Goal: Task Accomplishment & Management: Use online tool/utility

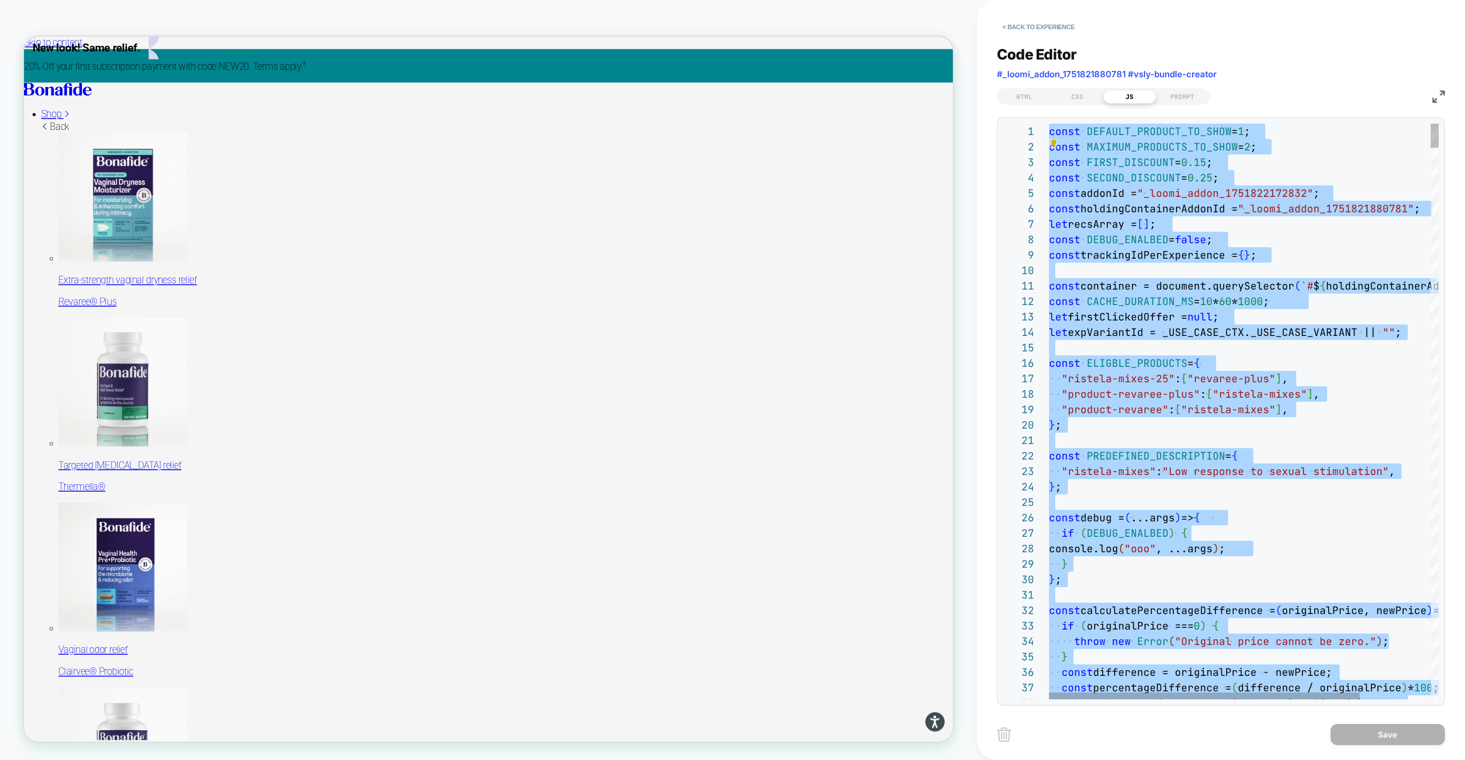
scroll to position [62, 192]
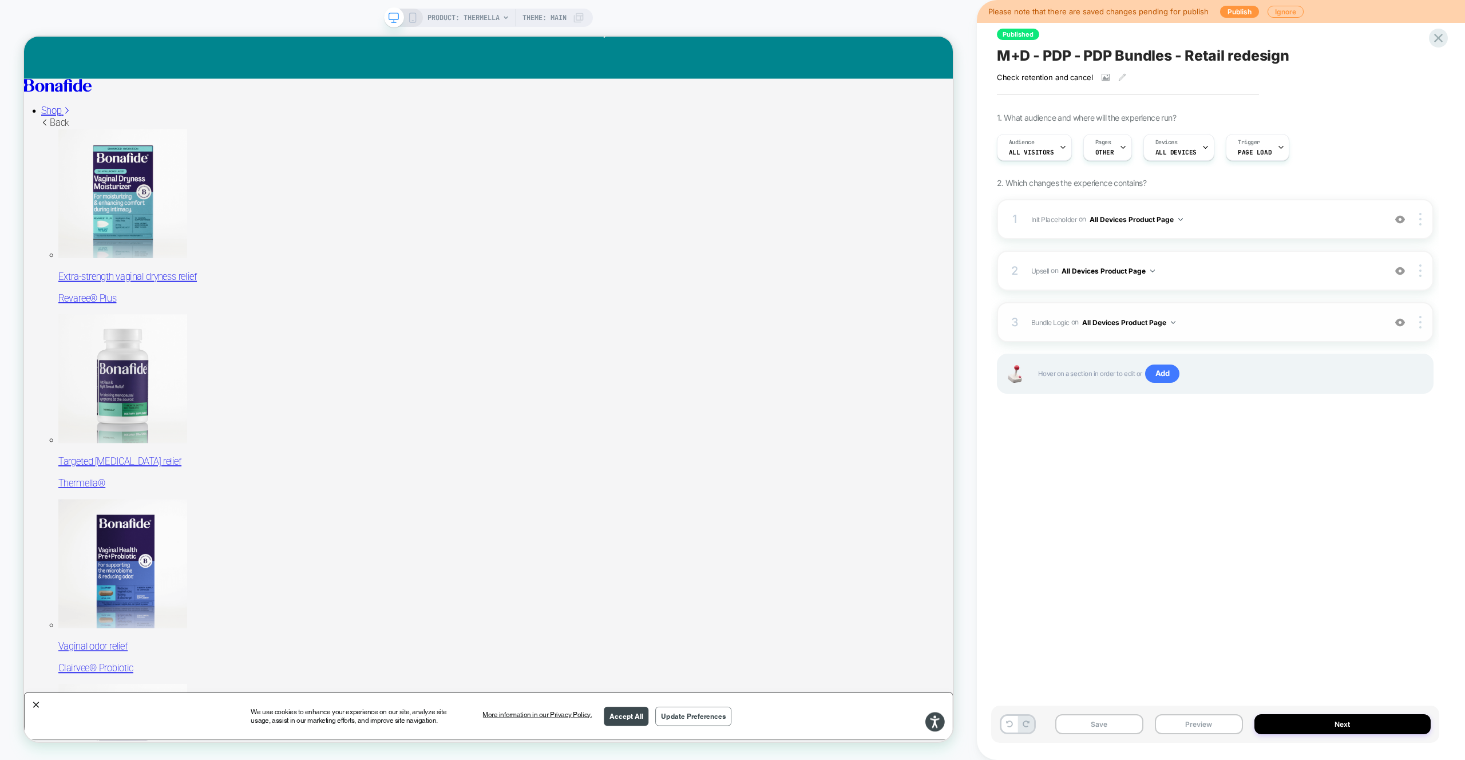
click at [1253, 317] on span "Bundle Logic Adding Code Block AFTER #_loomi_addon_1730816661410_dup1733266993_…" at bounding box center [1205, 322] width 348 height 14
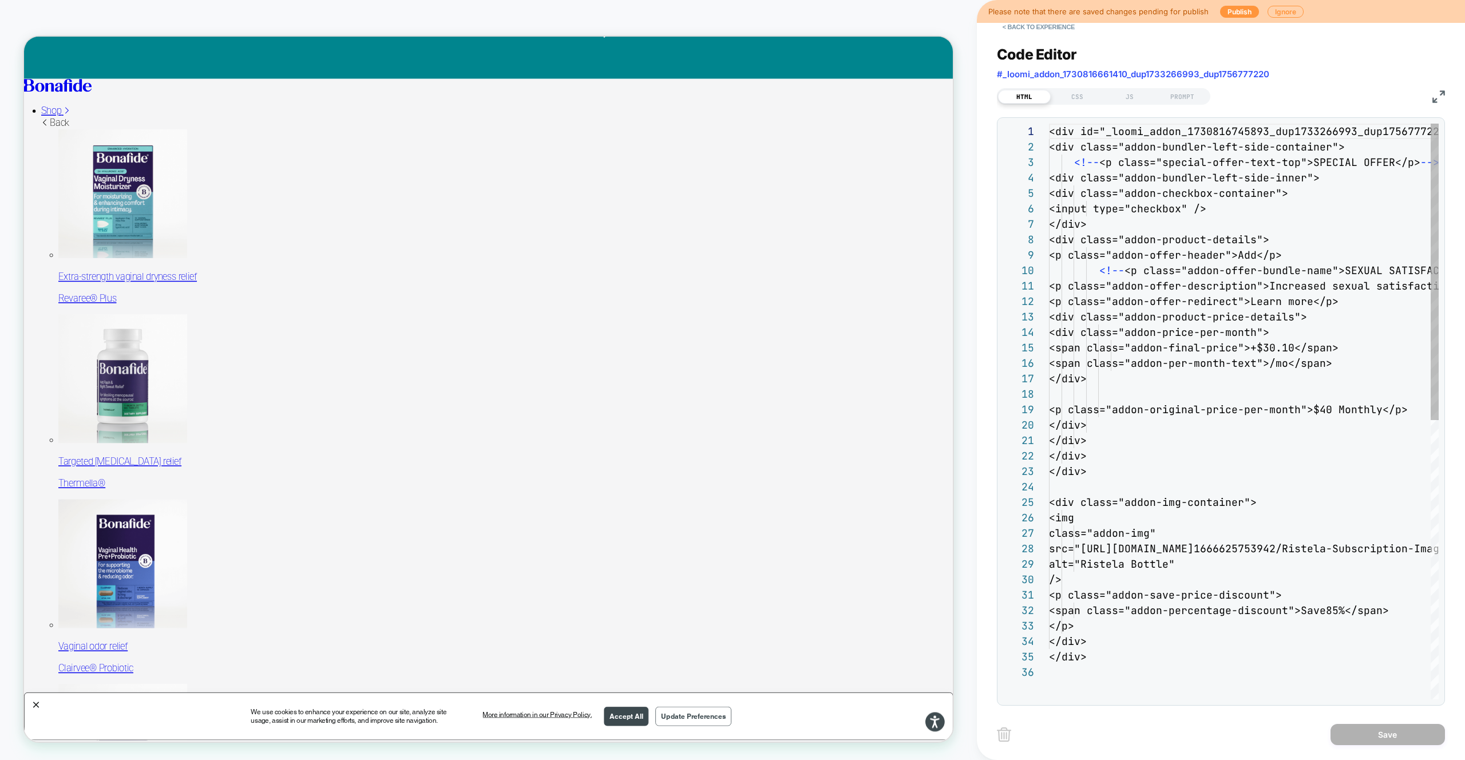
scroll to position [154, 0]
drag, startPoint x: 1045, startPoint y: 31, endPoint x: 1054, endPoint y: 45, distance: 16.8
click at [1045, 31] on button "< Back to experience" at bounding box center [1039, 27] width 84 height 18
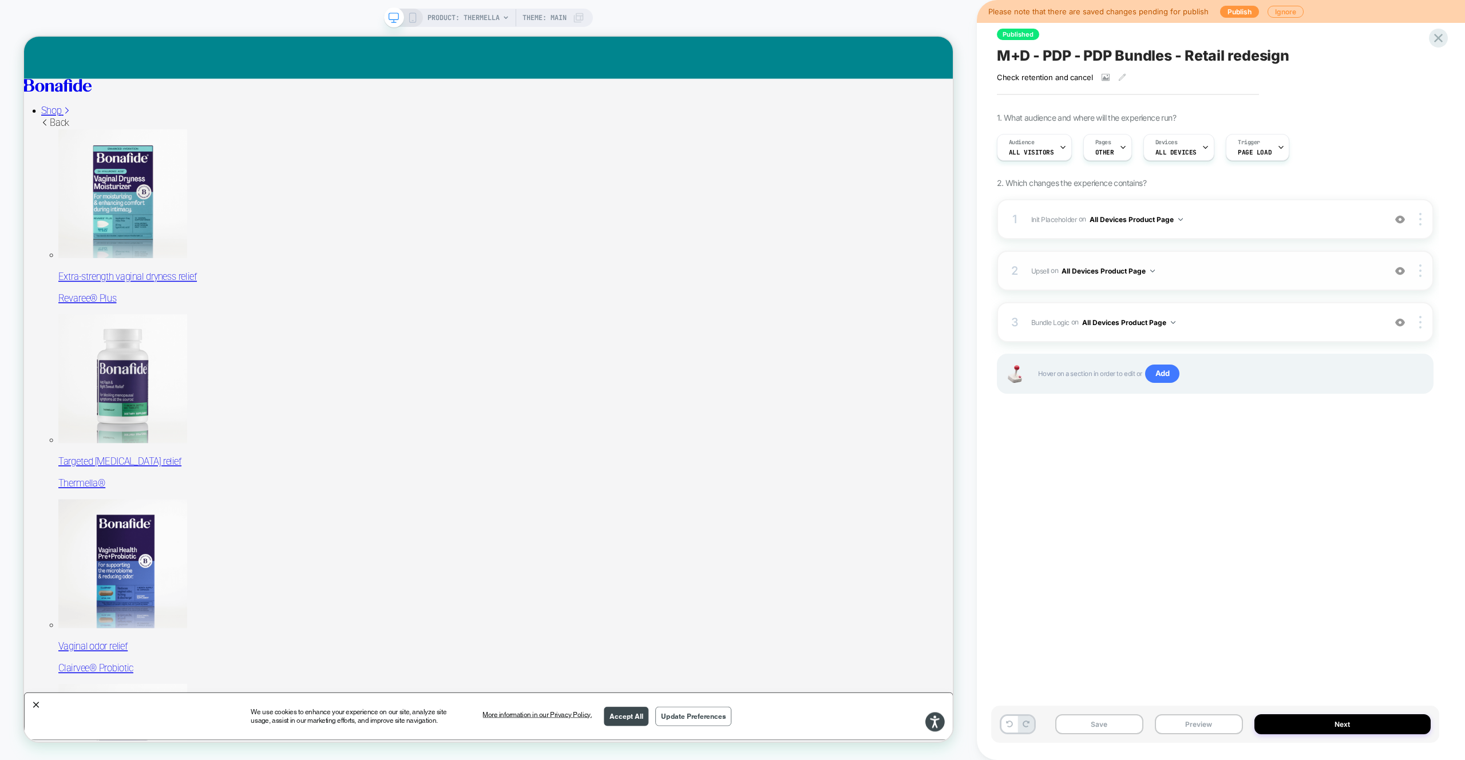
click at [1243, 264] on span "Upsell Adding Product List AFTER #vsly-bundle-creator on All Devices Product Pa…" at bounding box center [1205, 271] width 348 height 14
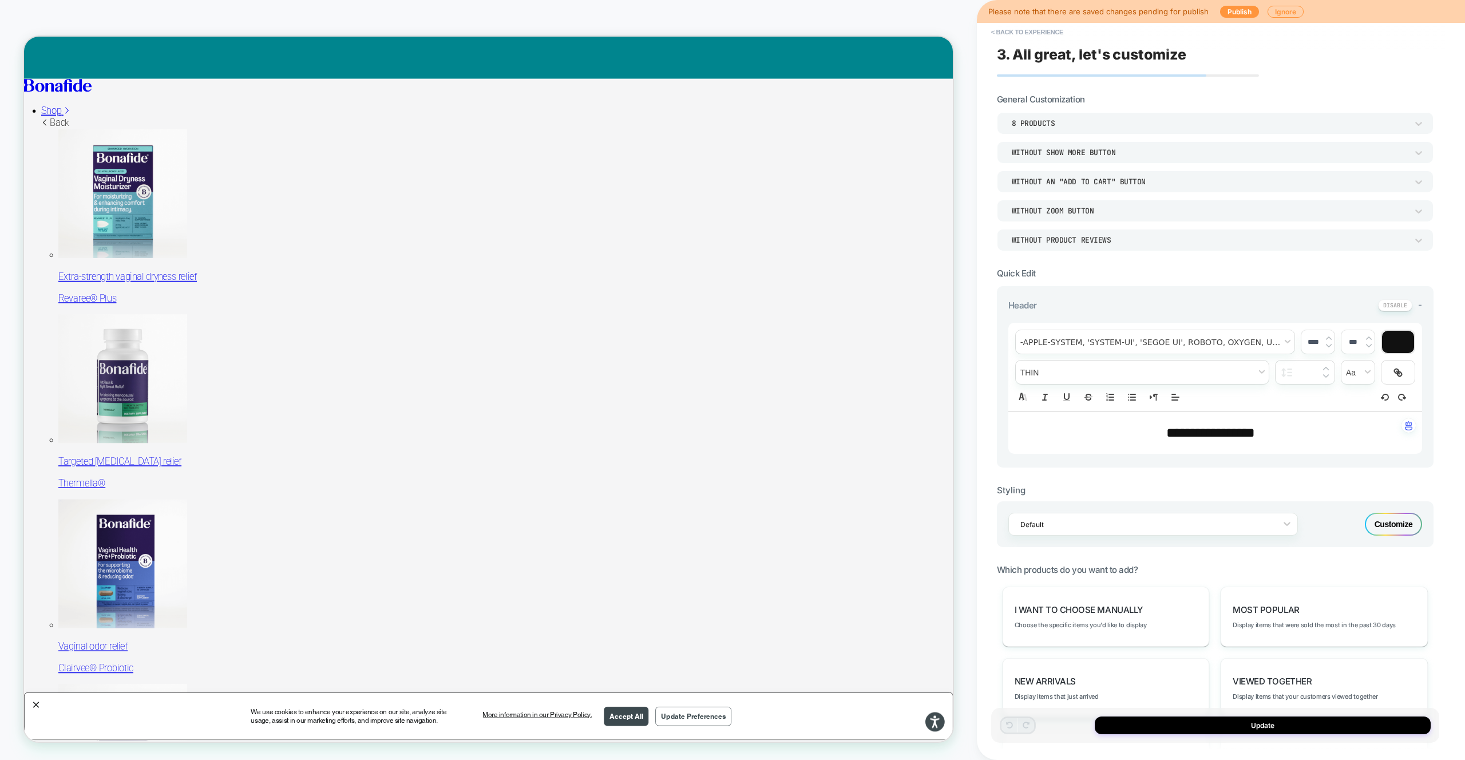
scroll to position [329, 0]
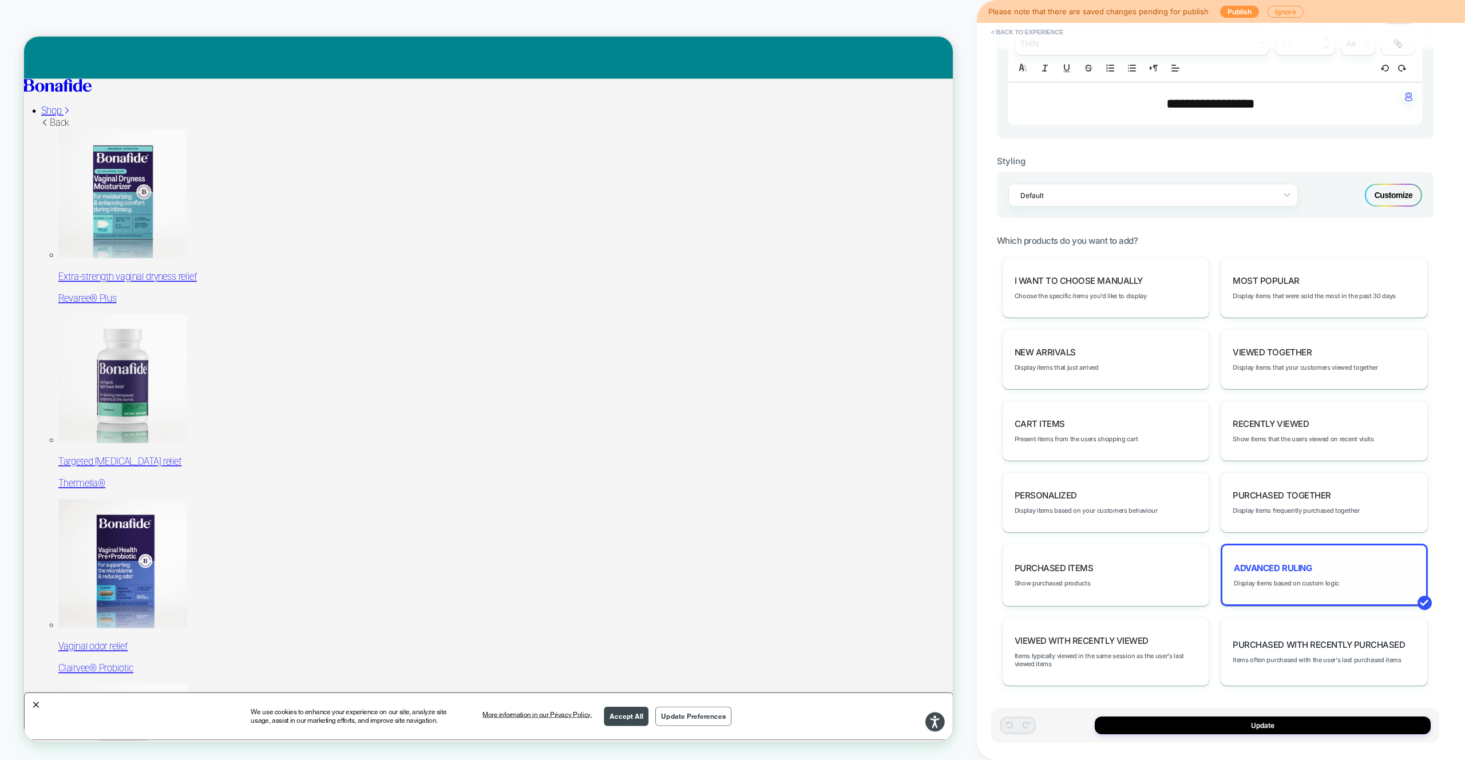
click at [1302, 555] on div "Advanced Ruling Display items based on custom logic" at bounding box center [1323, 574] width 207 height 62
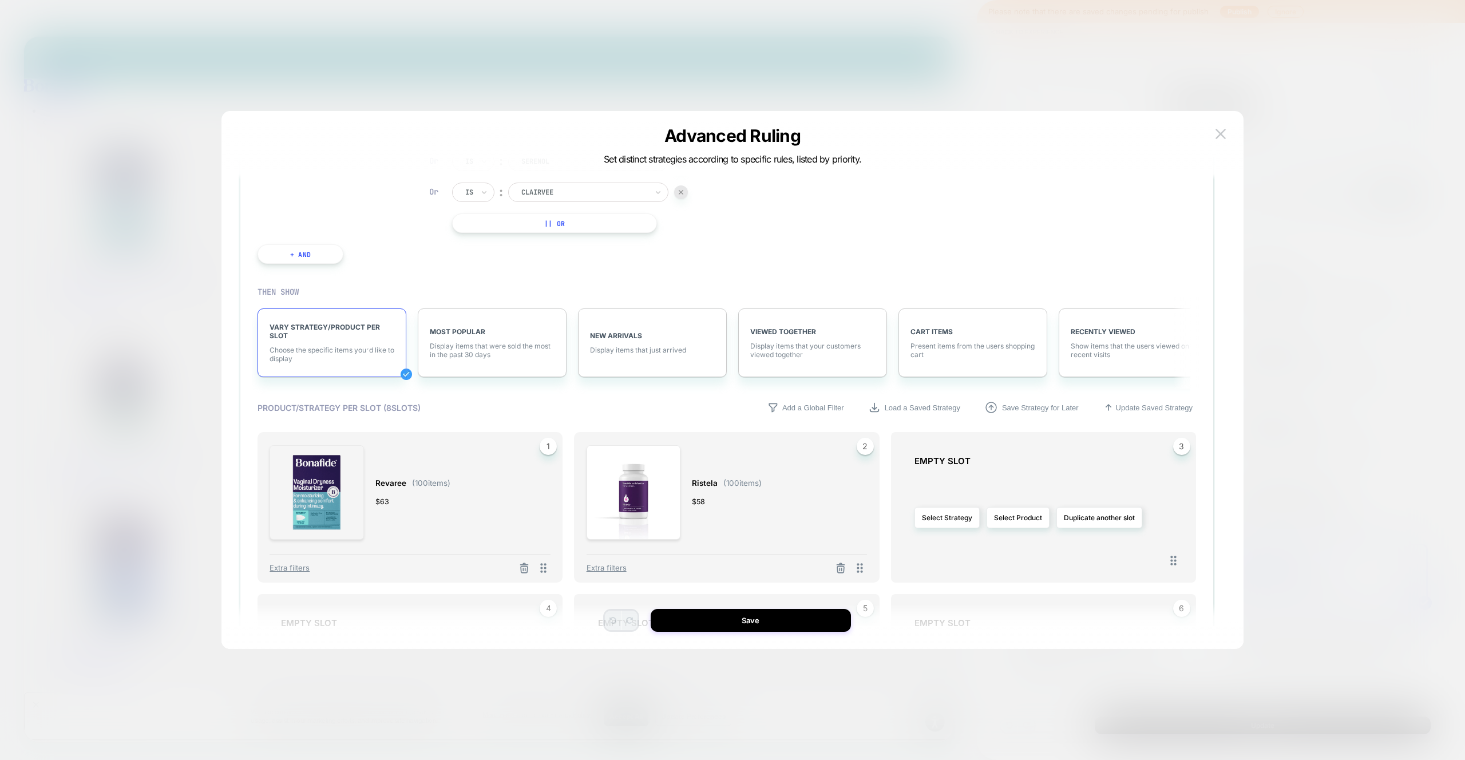
scroll to position [165, 0]
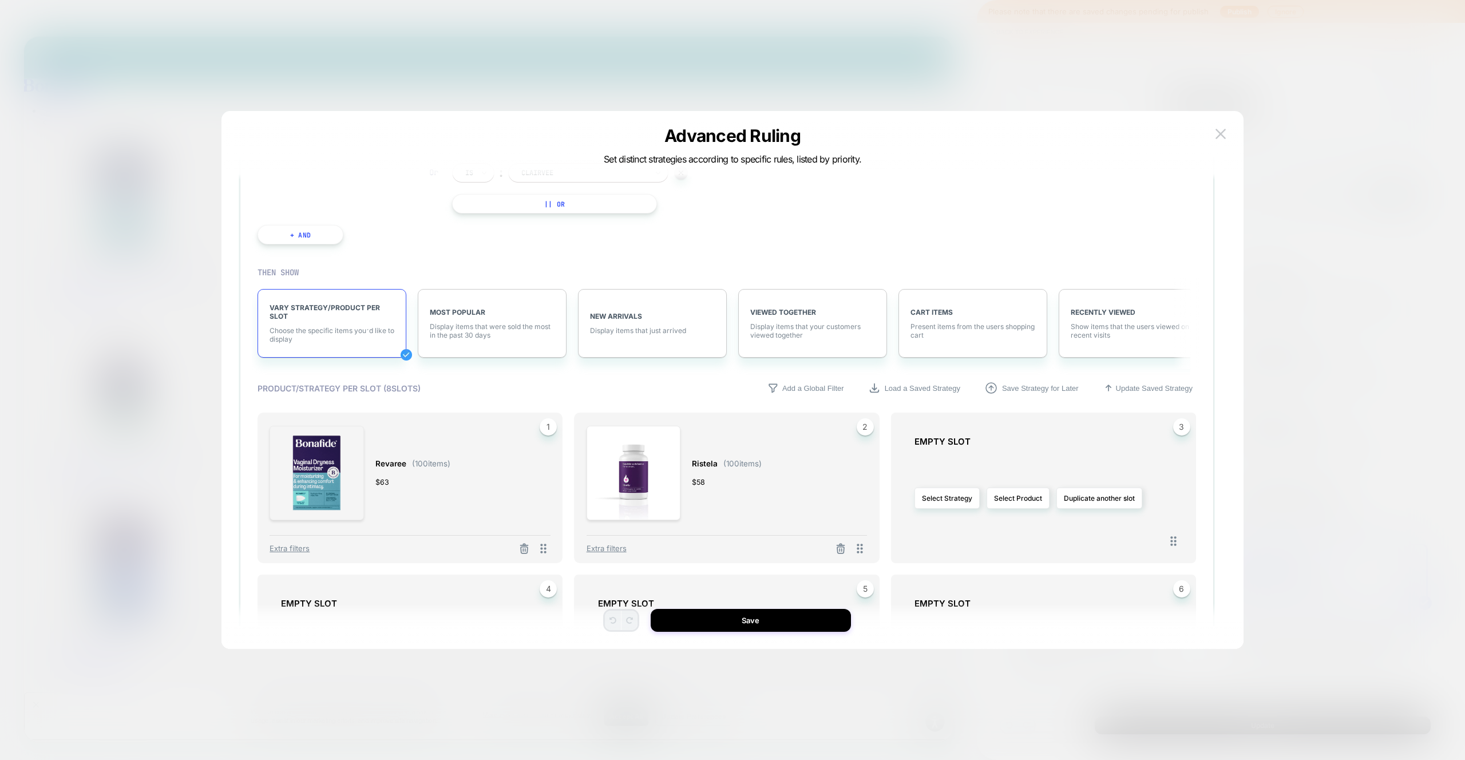
click at [328, 475] on img at bounding box center [316, 473] width 94 height 94
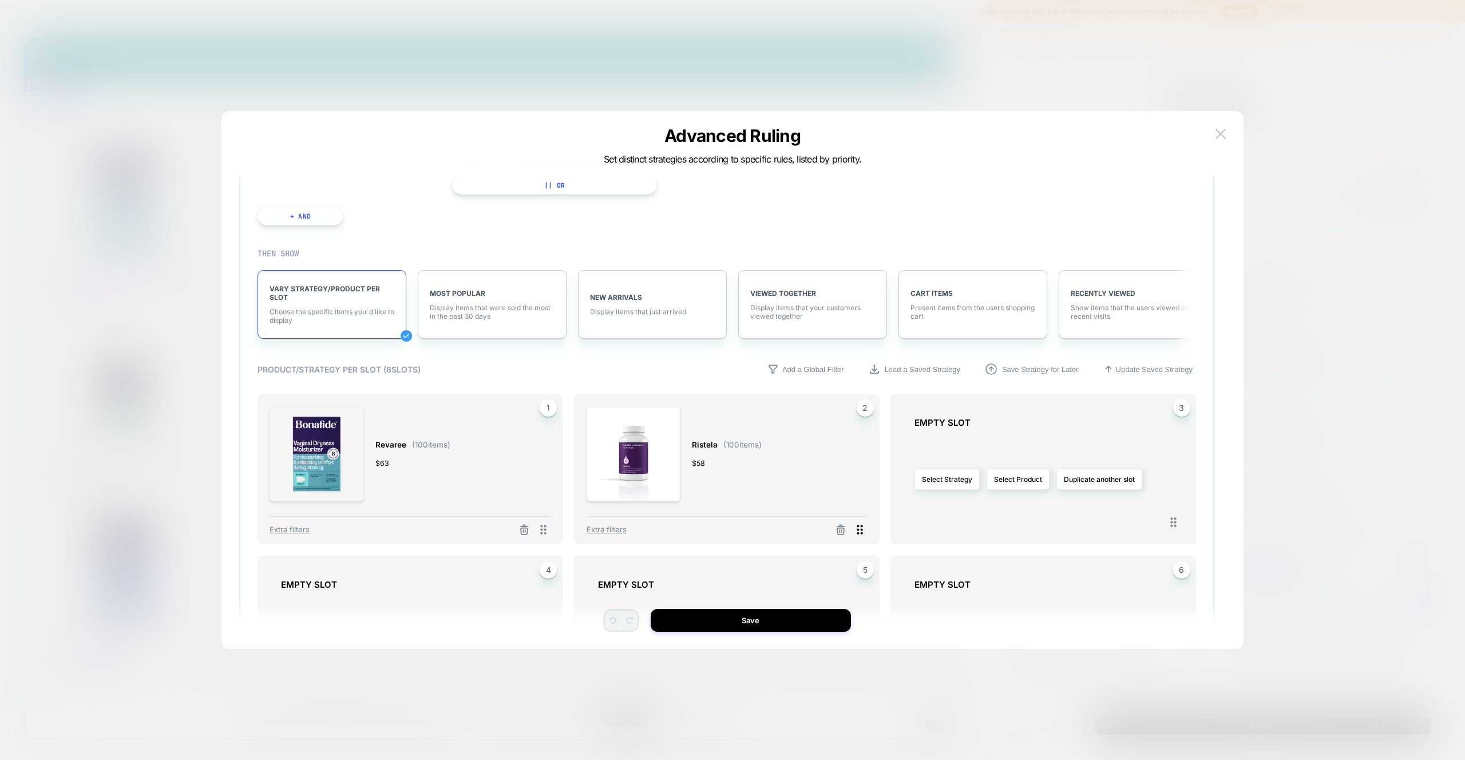
click at [857, 530] on icon at bounding box center [860, 530] width 6 height 10
click at [547, 406] on span "1" at bounding box center [547, 407] width 17 height 17
drag, startPoint x: 440, startPoint y: 426, endPoint x: 402, endPoint y: 443, distance: 41.2
click at [439, 426] on div "Revaree ( 100 items) $ 63" at bounding box center [412, 454] width 75 height 96
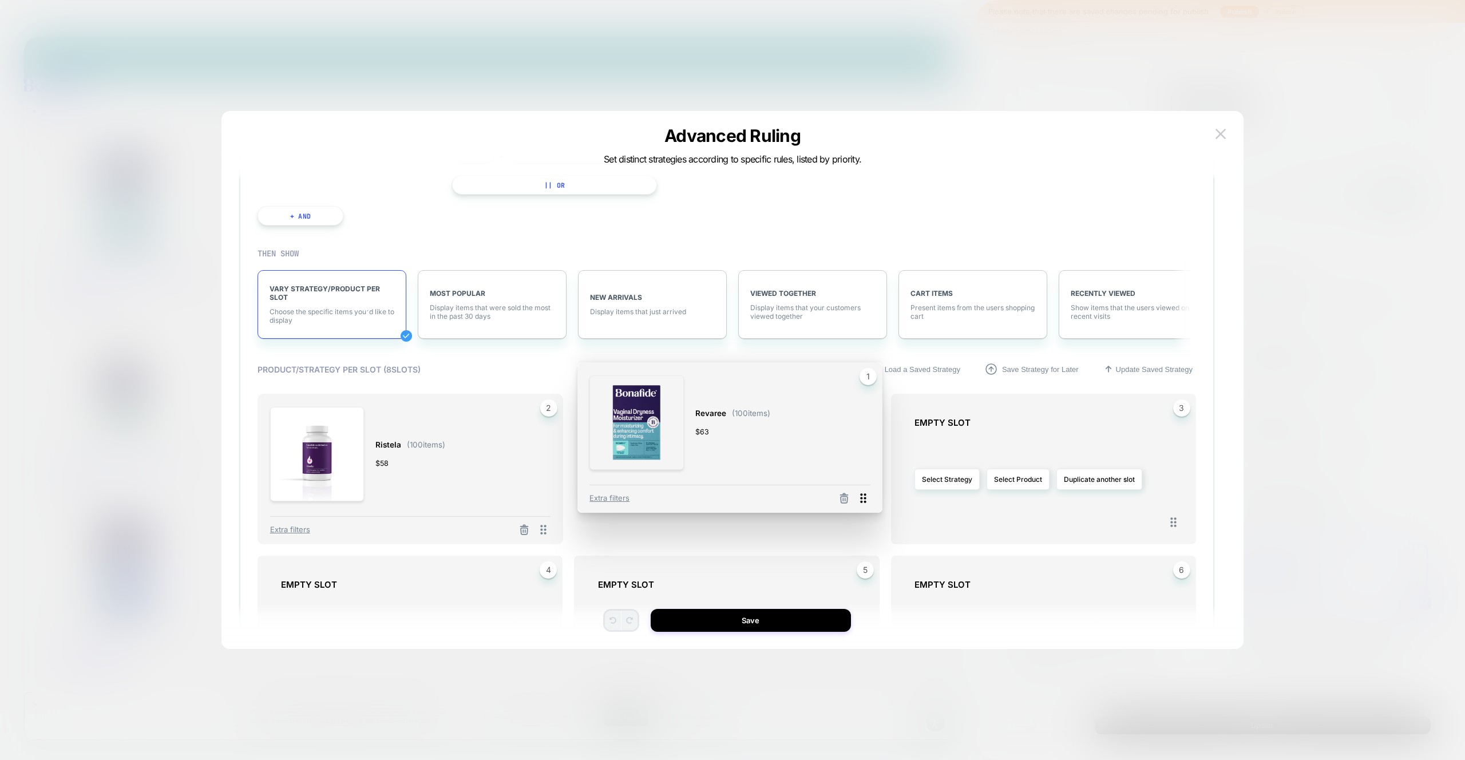
drag, startPoint x: 543, startPoint y: 530, endPoint x: 850, endPoint y: 503, distance: 307.8
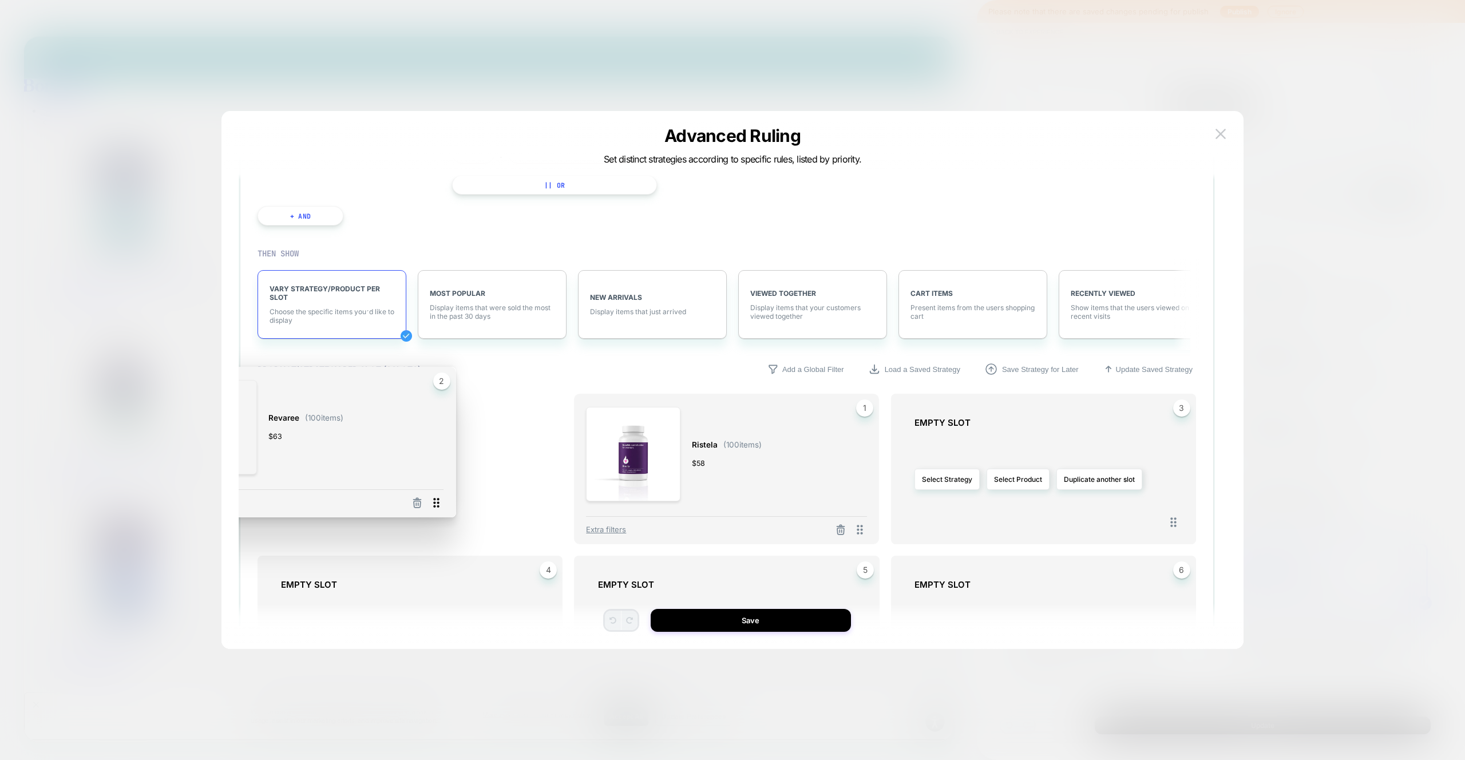
drag, startPoint x: 801, startPoint y: 527, endPoint x: 443, endPoint y: 502, distance: 358.4
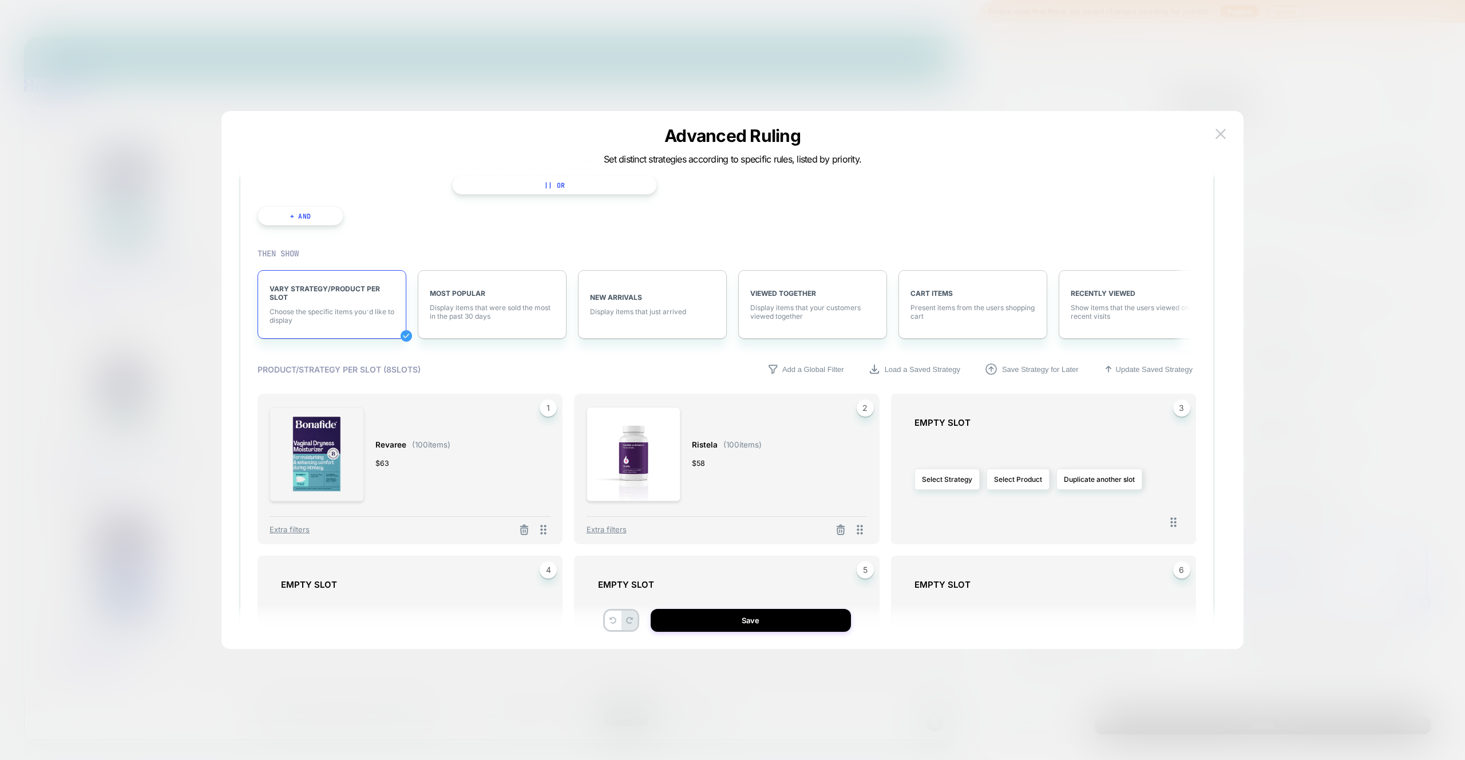
scroll to position [182, 0]
click at [441, 481] on div "Revaree ( 100 items) $ 63" at bounding box center [412, 455] width 75 height 96
click at [298, 530] on span "Extra filters" at bounding box center [289, 530] width 40 height 9
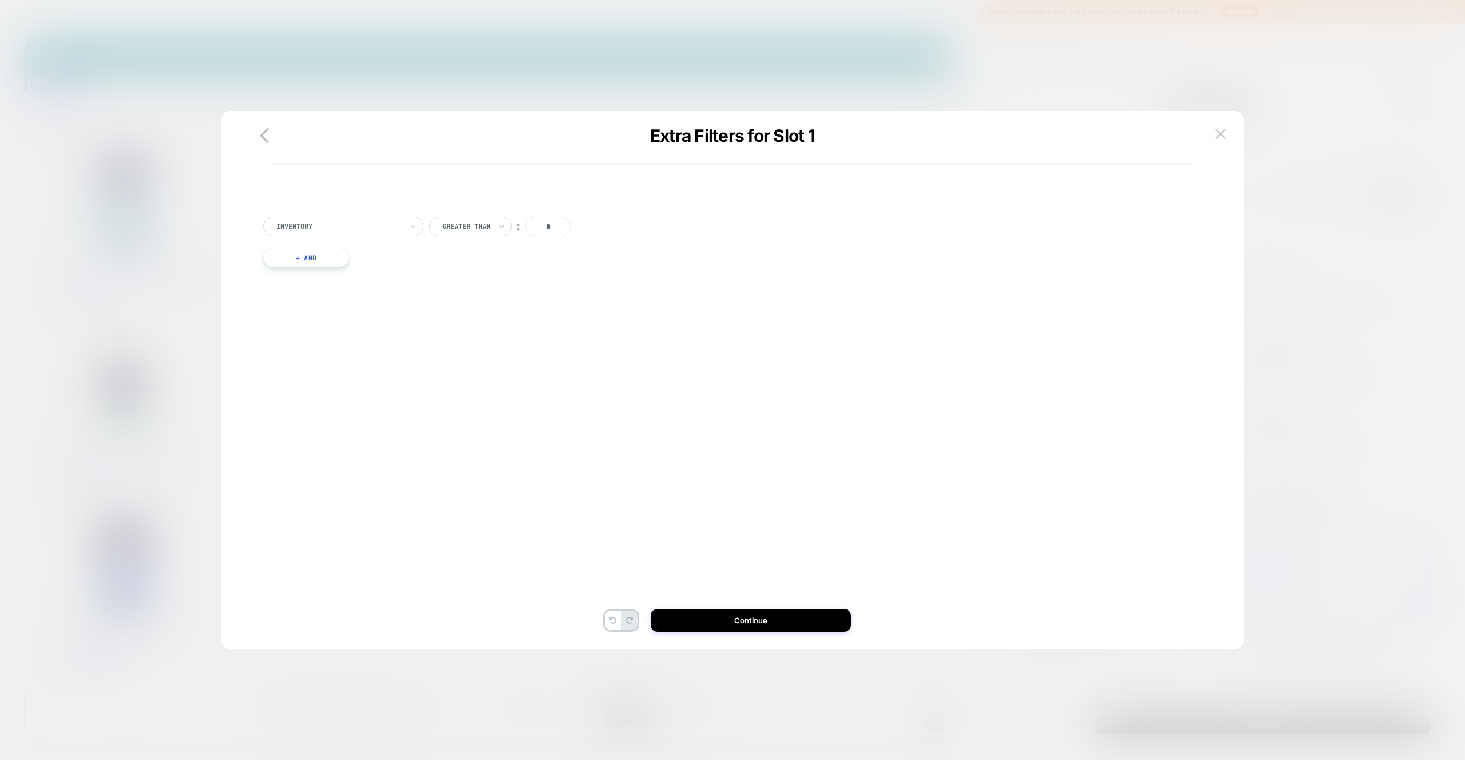
click at [261, 138] on icon "button" at bounding box center [264, 135] width 23 height 23
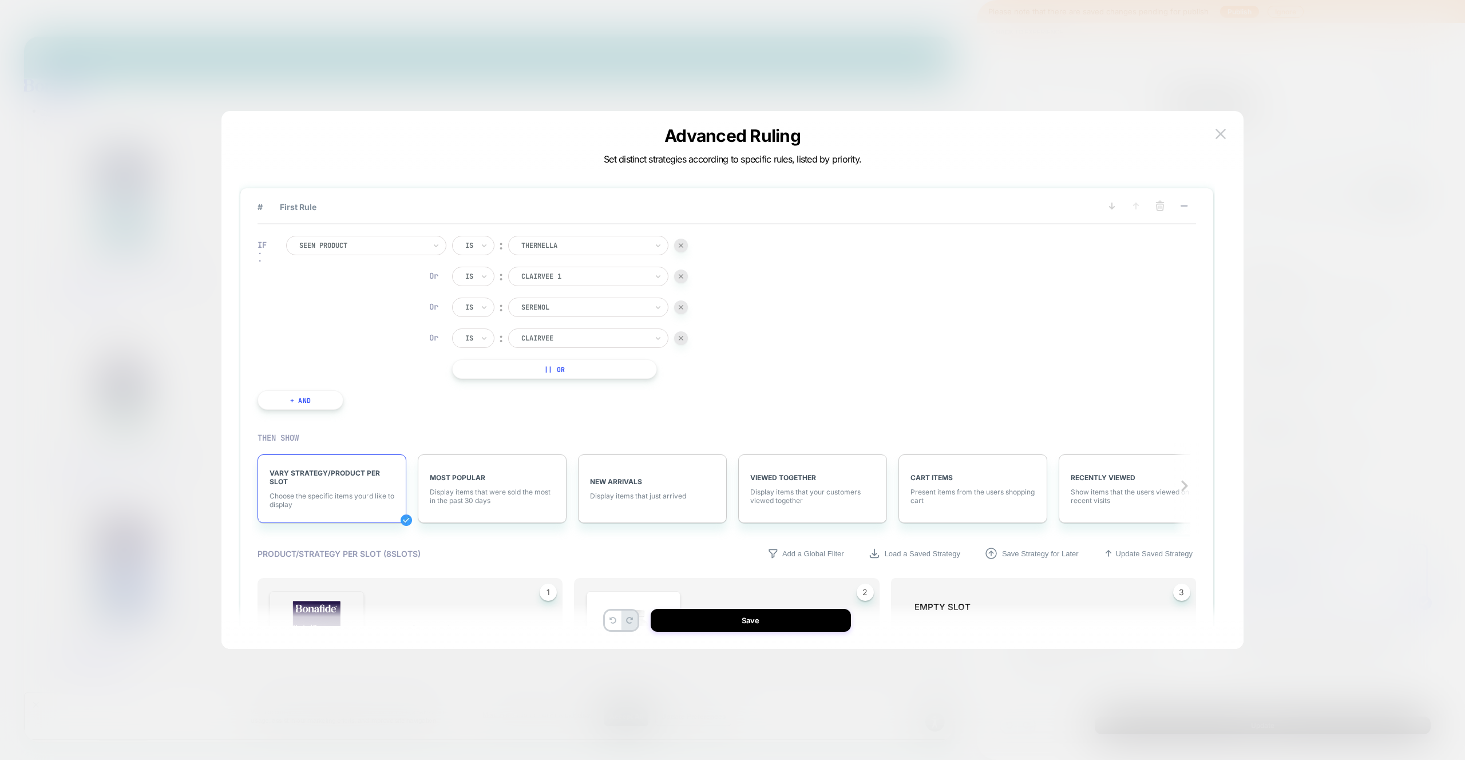
scroll to position [243, 0]
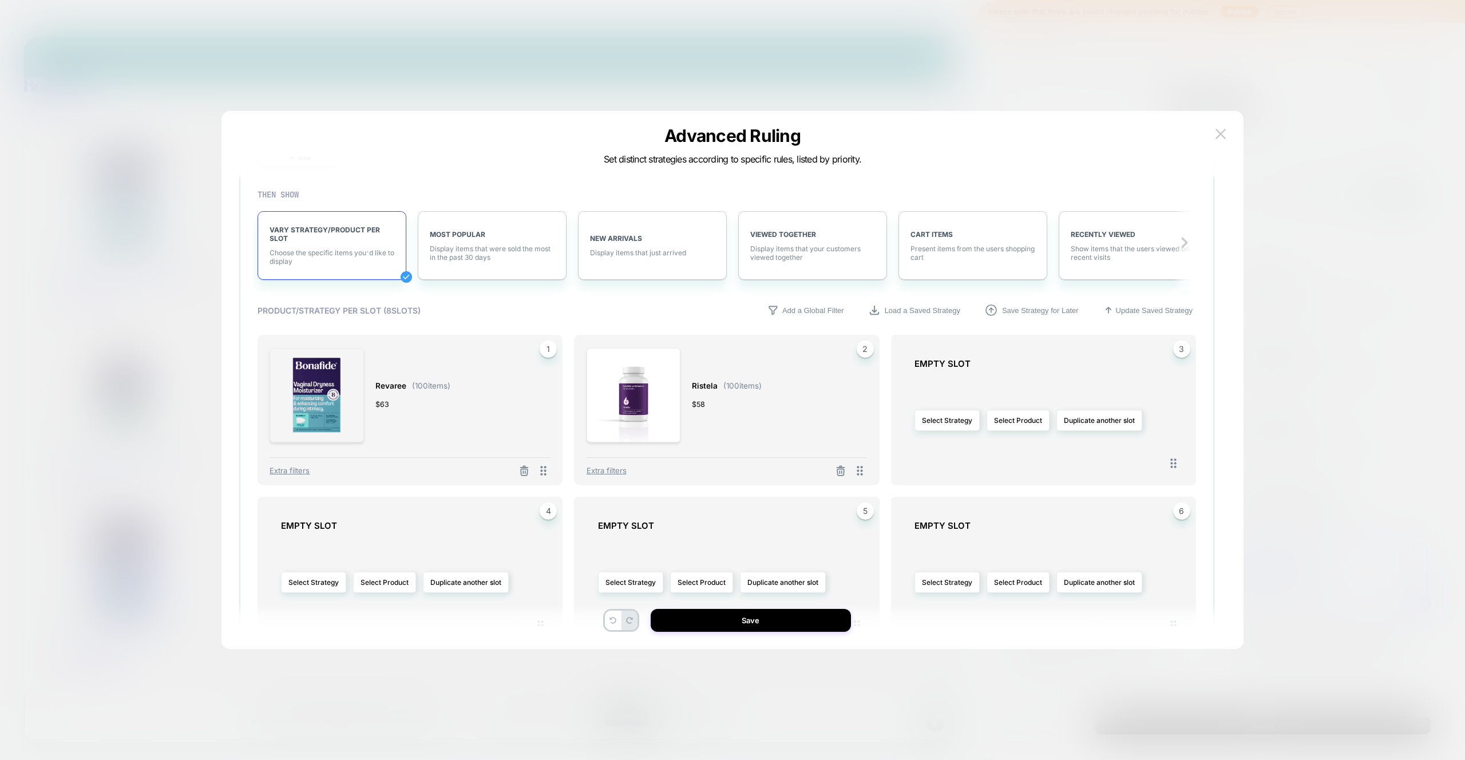
click at [303, 376] on img at bounding box center [316, 395] width 94 height 94
drag, startPoint x: 303, startPoint y: 376, endPoint x: 327, endPoint y: 385, distance: 26.2
click at [303, 376] on img at bounding box center [316, 395] width 94 height 94
drag, startPoint x: 327, startPoint y: 385, endPoint x: 321, endPoint y: 424, distance: 39.4
click at [327, 385] on img at bounding box center [316, 395] width 94 height 94
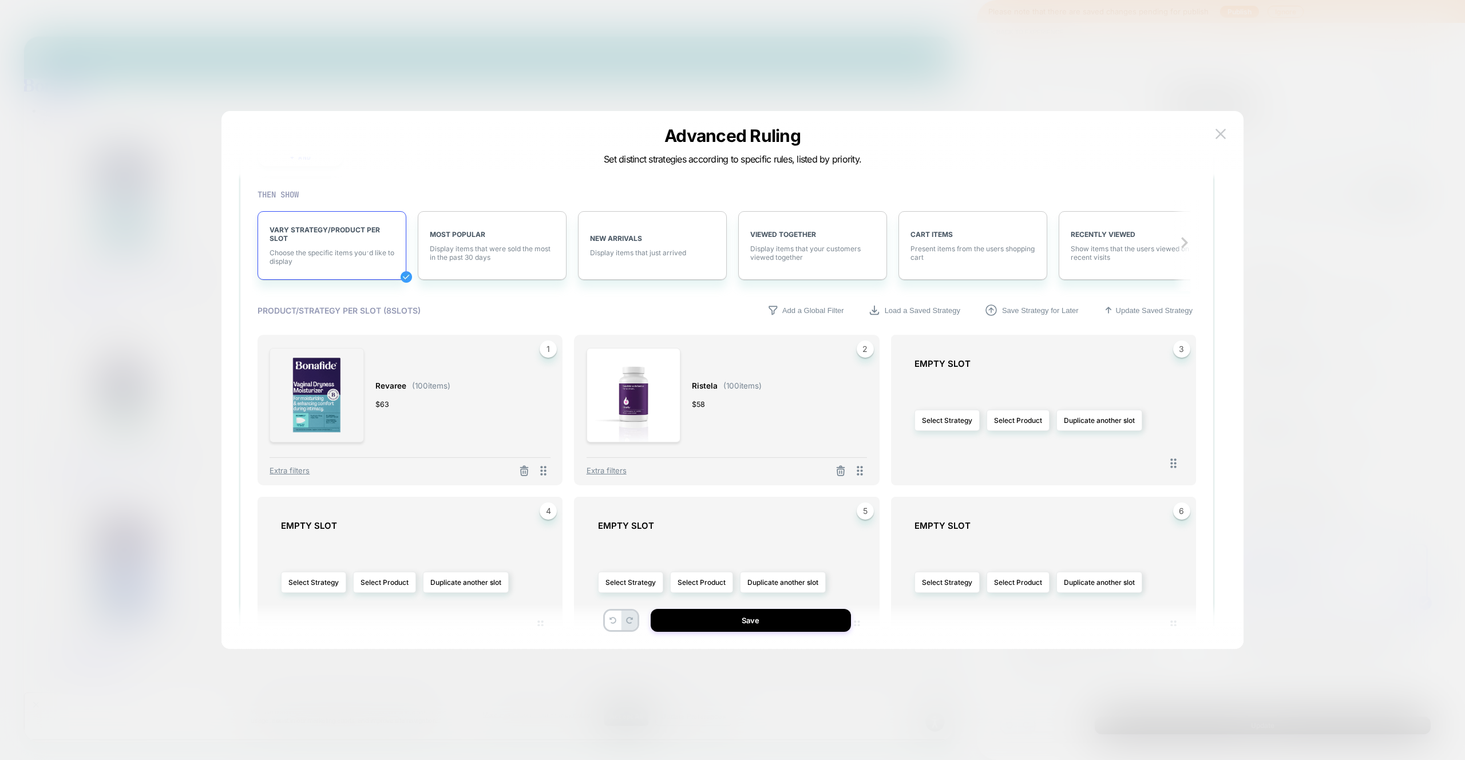
drag, startPoint x: 320, startPoint y: 437, endPoint x: 295, endPoint y: 459, distance: 34.0
click at [320, 437] on img at bounding box center [316, 395] width 94 height 94
click at [1000, 423] on button "Select Product" at bounding box center [1017, 420] width 63 height 21
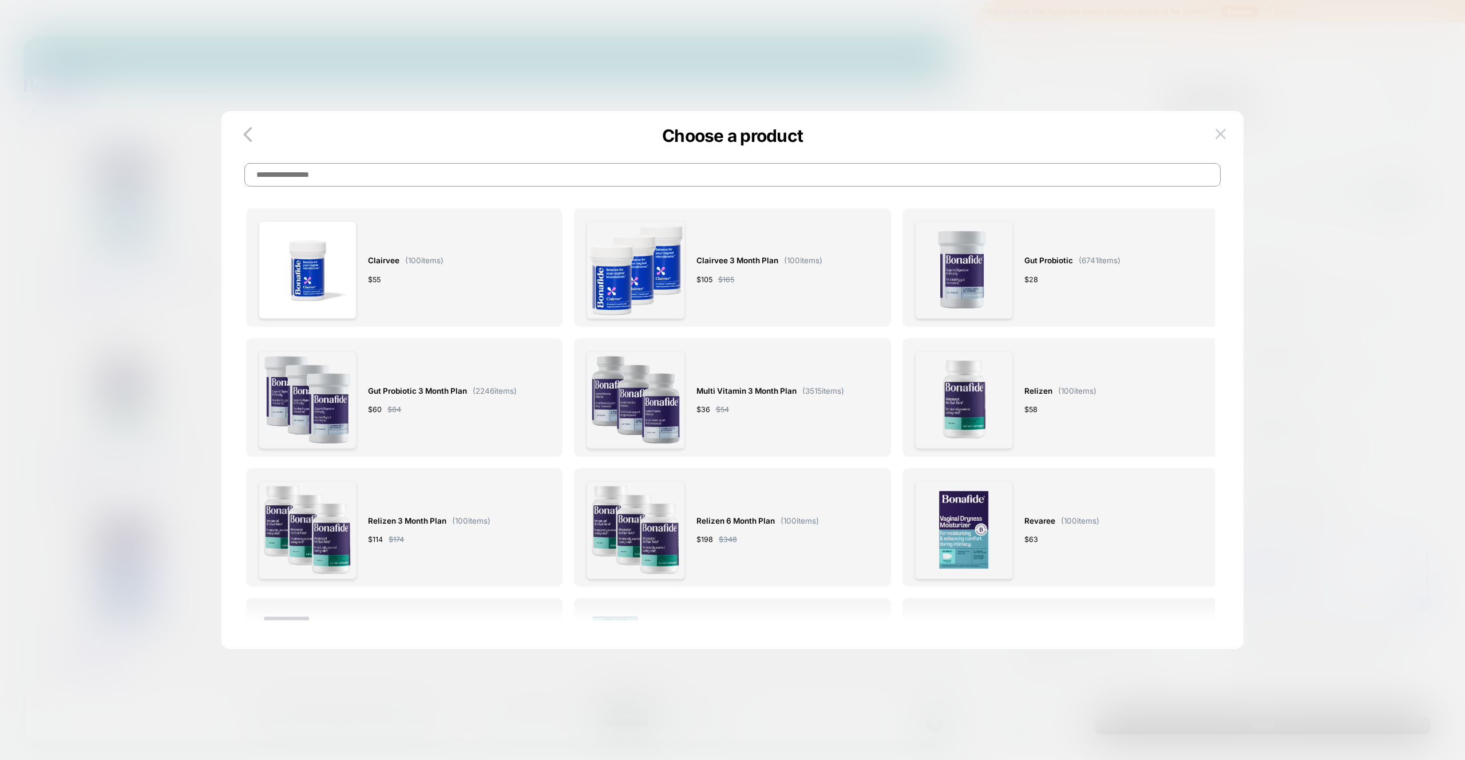
click at [648, 172] on input at bounding box center [732, 174] width 976 height 23
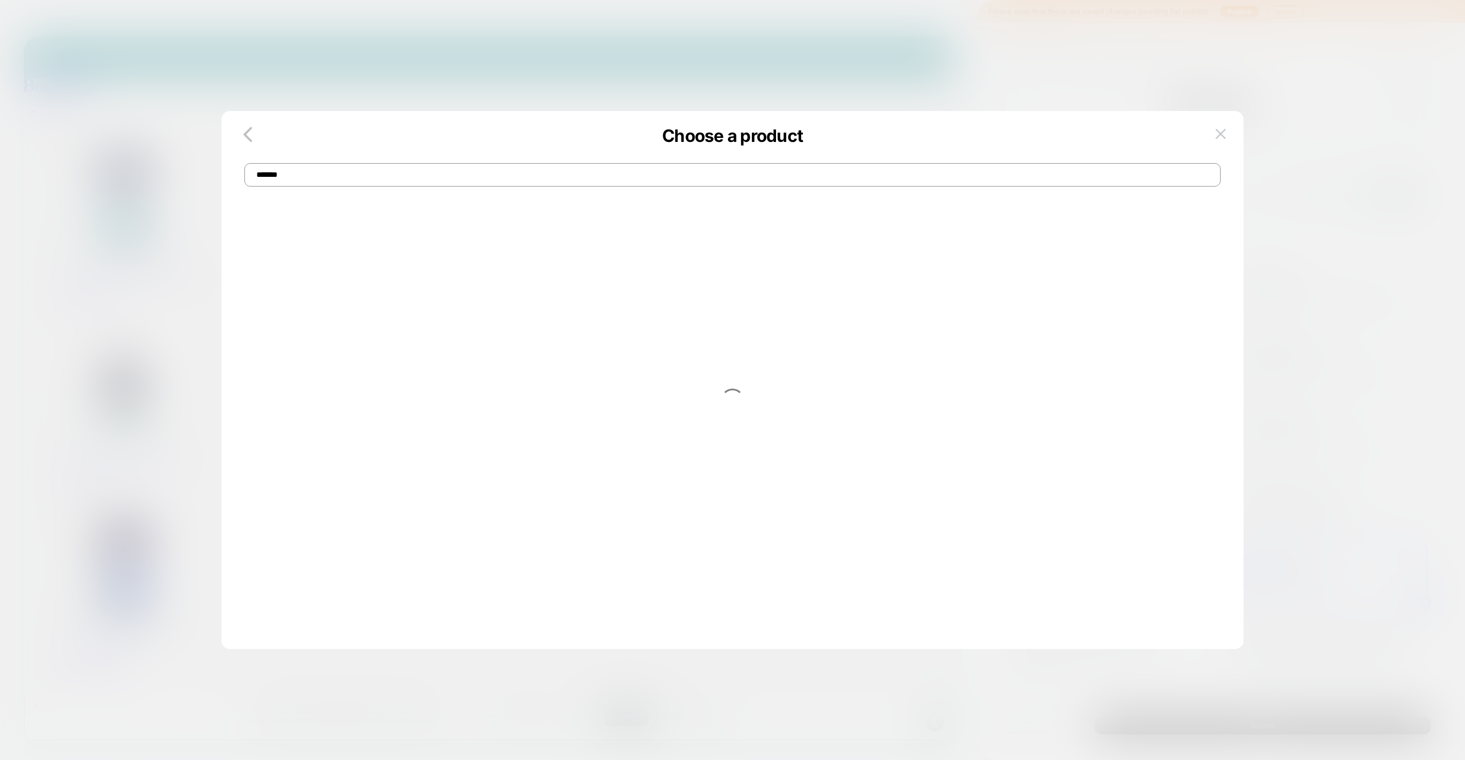
type input "*******"
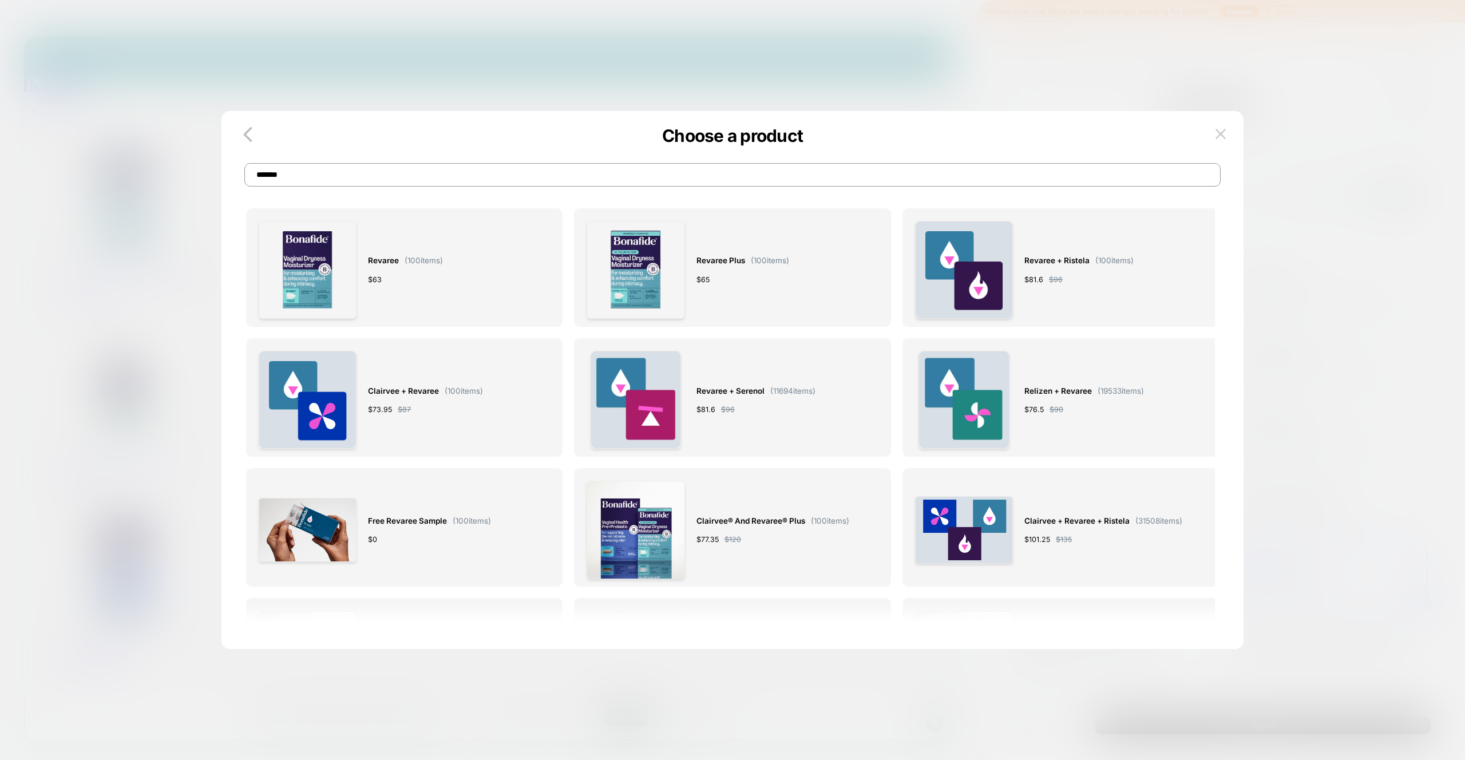
click at [1214, 144] on p "Choose a product" at bounding box center [732, 135] width 1022 height 21
click at [1216, 137] on img at bounding box center [1220, 134] width 10 height 10
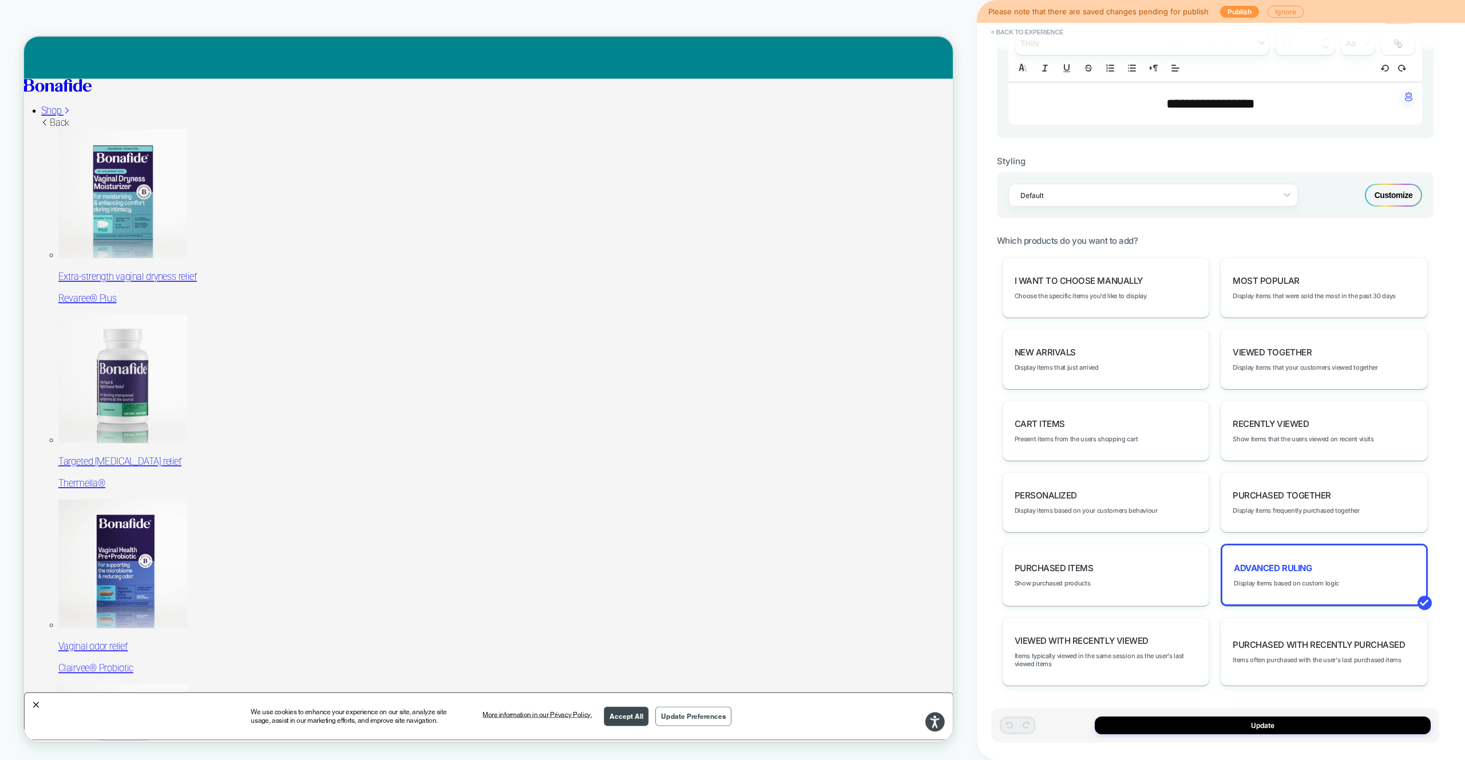
click at [1016, 46] on span "fontWeight" at bounding box center [1141, 42] width 253 height 23
click at [1011, 29] on button "< Back to experience" at bounding box center [1027, 32] width 84 height 18
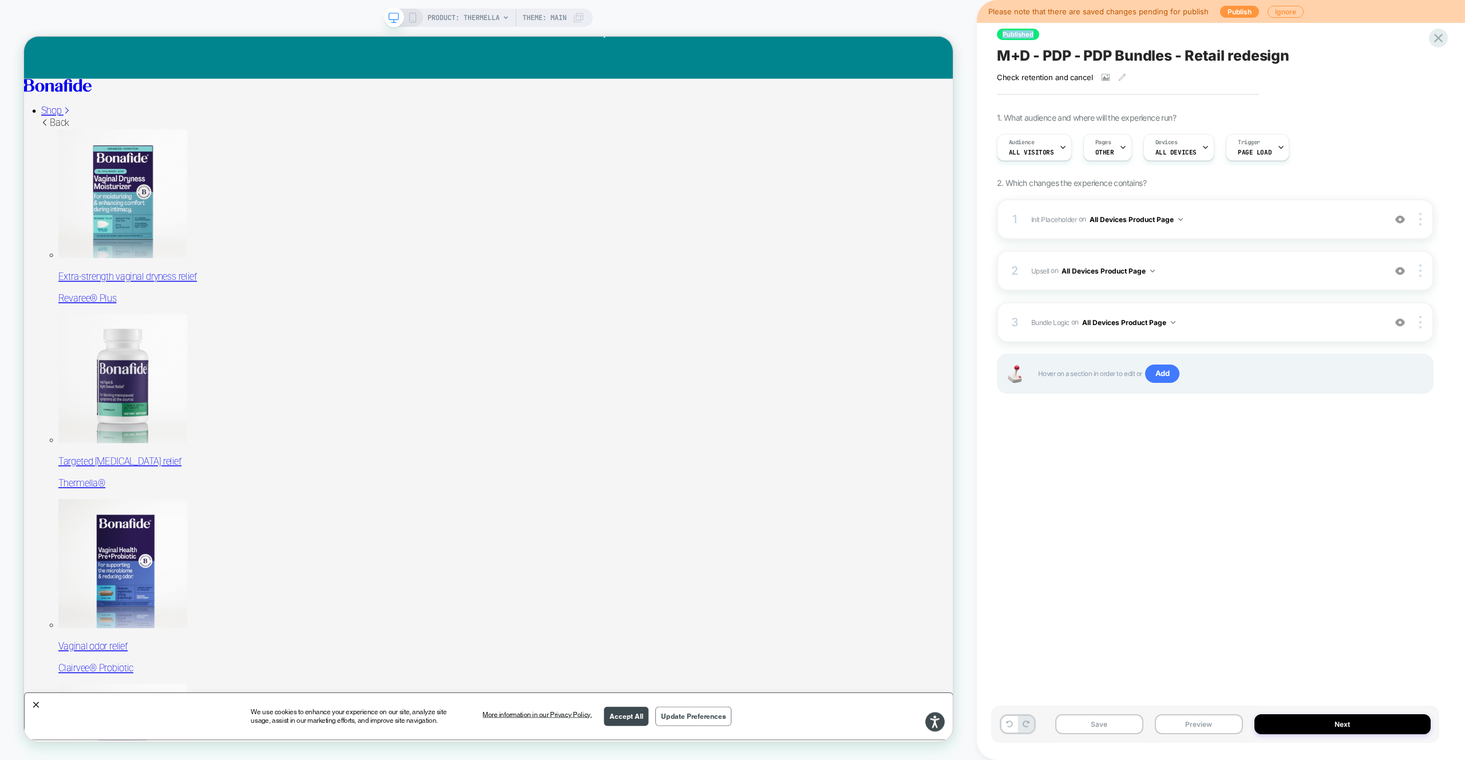
click at [1011, 29] on span "Published" at bounding box center [1018, 34] width 42 height 11
click at [1433, 41] on icon at bounding box center [1437, 37] width 15 height 15
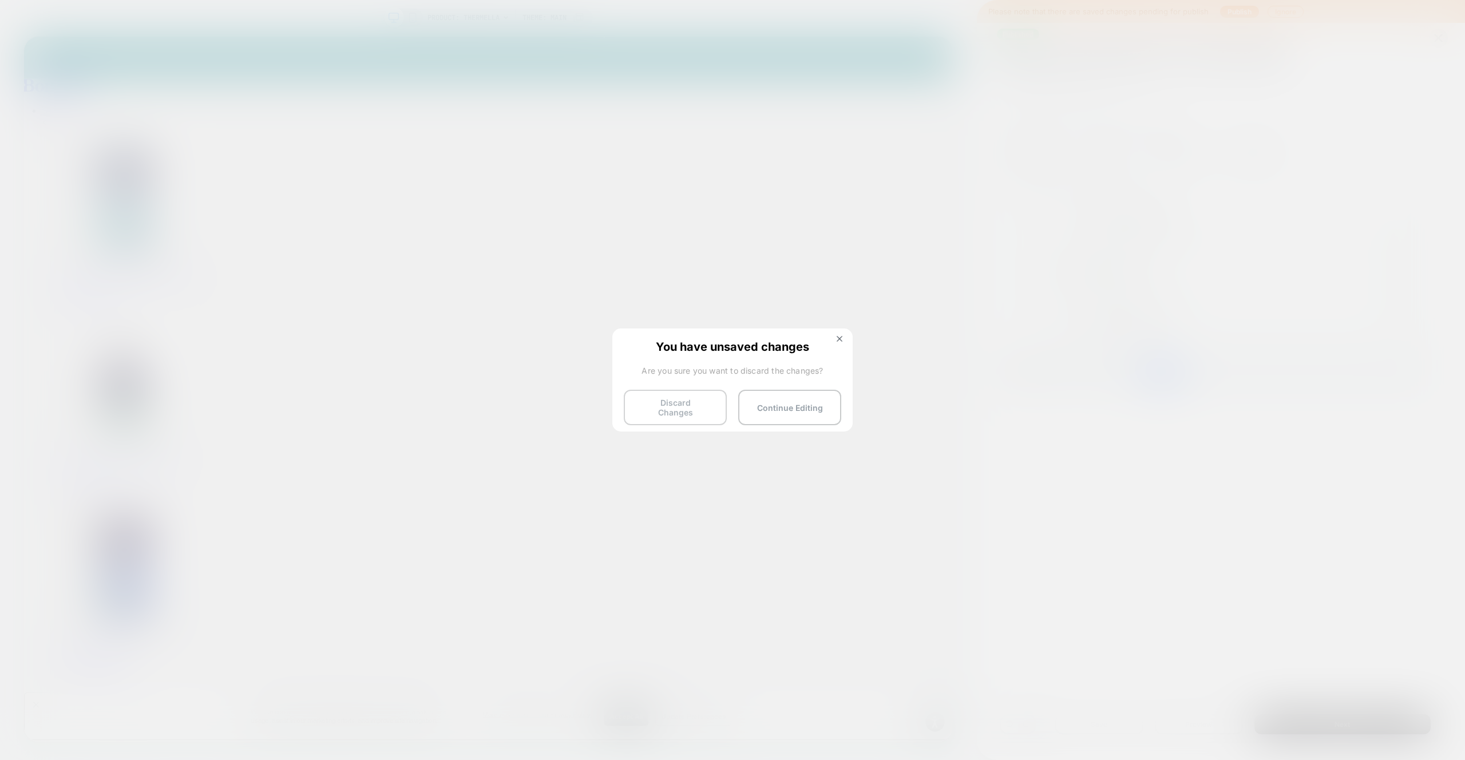
click at [646, 404] on button "Discard Changes" at bounding box center [675, 407] width 103 height 35
